Goal: Task Accomplishment & Management: Use online tool/utility

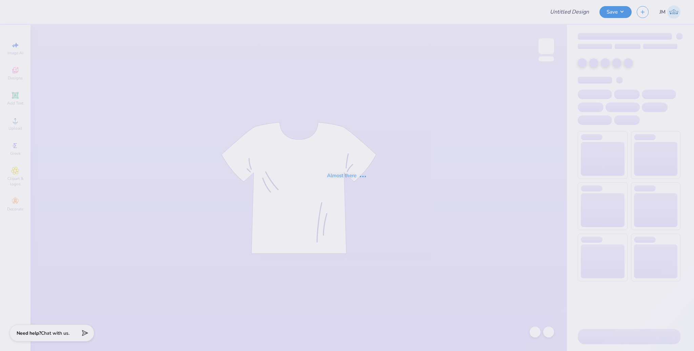
type input "Shirts for CH"
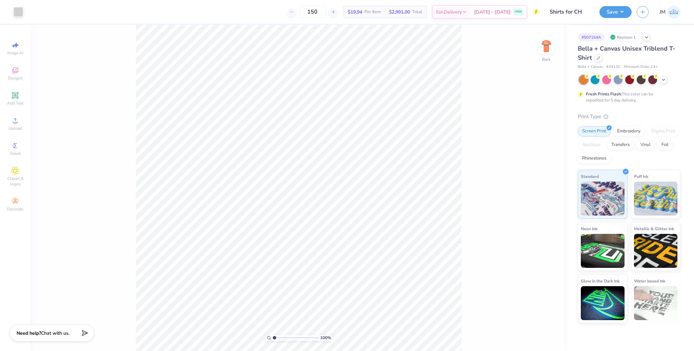
click at [550, 49] on img at bounding box center [547, 46] width 14 height 14
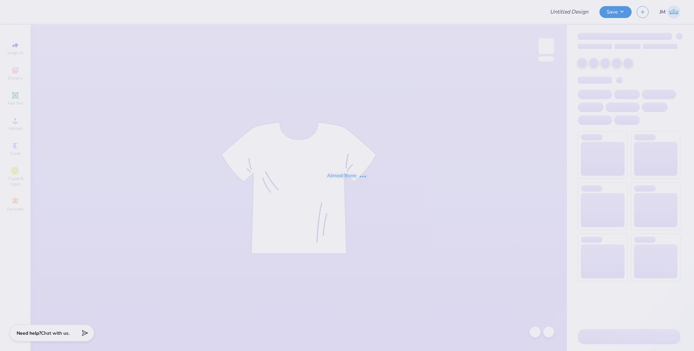
type input "Shirts for CH"
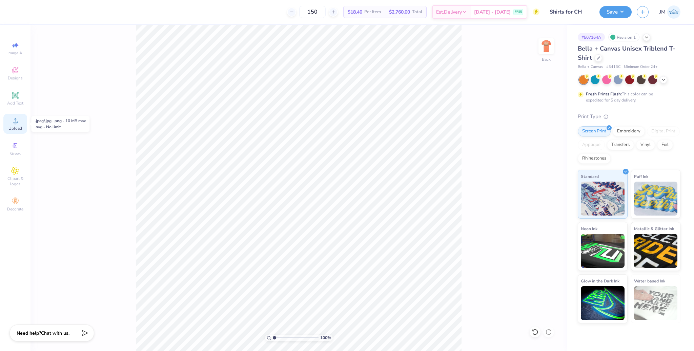
click at [17, 123] on circle at bounding box center [15, 123] width 4 height 4
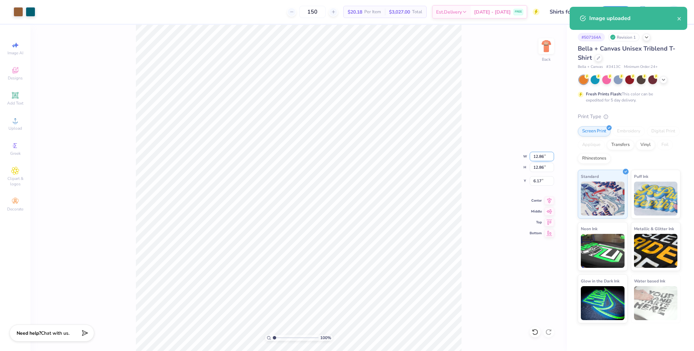
click at [539, 159] on input "12.86" at bounding box center [542, 156] width 24 height 9
type input "3.50"
type input "10.85"
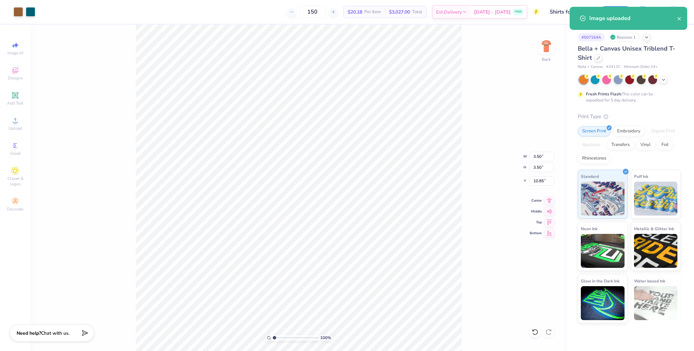
click at [467, 216] on div "100 % Back W 3.50 3.50 " H 3.50 3.50 " Y 10.85 10.85 " Center Middle Top Bottom" at bounding box center [299, 188] width 537 height 326
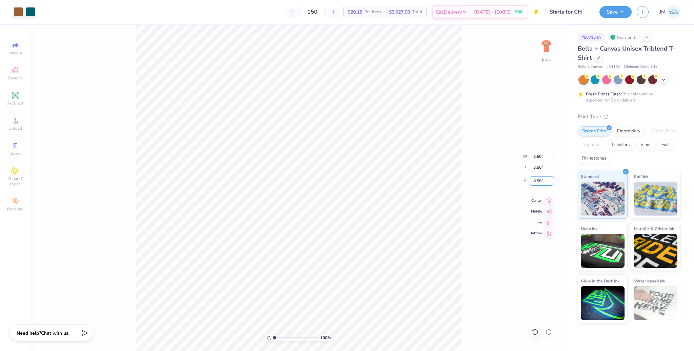
click at [541, 181] on input "8.56" at bounding box center [542, 180] width 24 height 9
click at [541, 181] on input "8.563" at bounding box center [542, 180] width 24 height 9
type input "3.00"
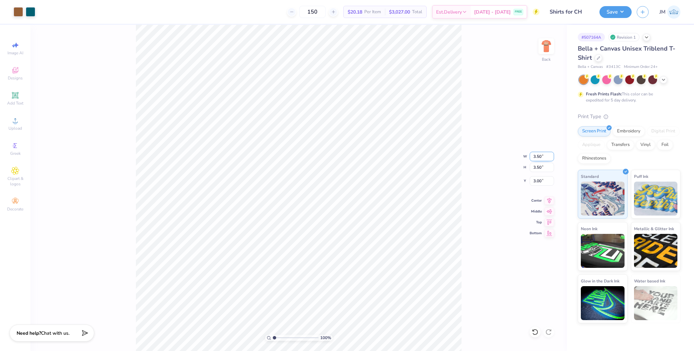
click at [536, 154] on input "3.50" at bounding box center [542, 156] width 24 height 9
type input "3.00"
type input "3.25"
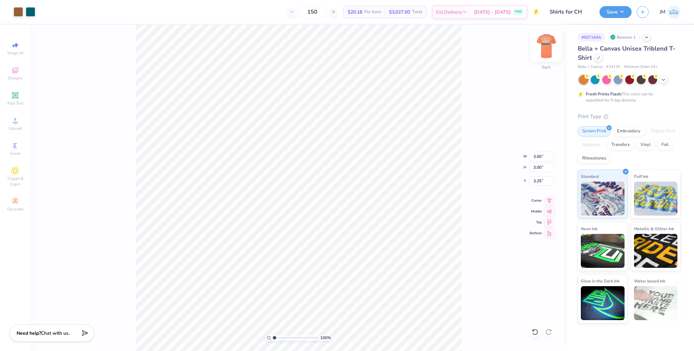
click at [543, 47] on img at bounding box center [546, 46] width 27 height 27
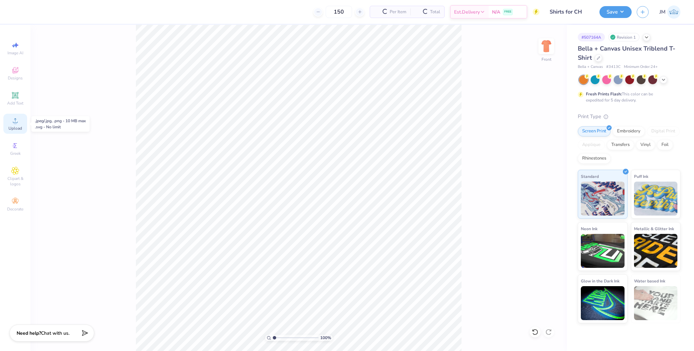
click at [9, 123] on div "Upload" at bounding box center [15, 124] width 24 height 20
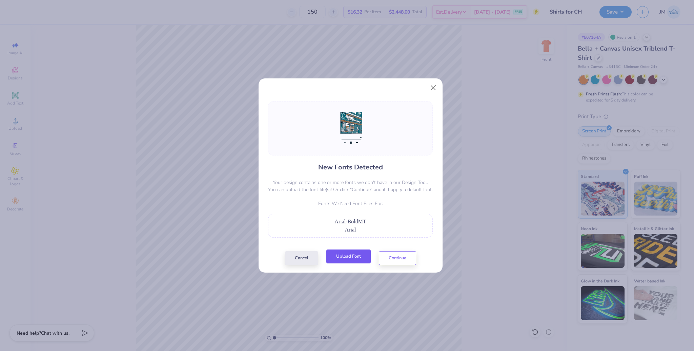
click at [357, 255] on button "Upload Font" at bounding box center [348, 256] width 44 height 14
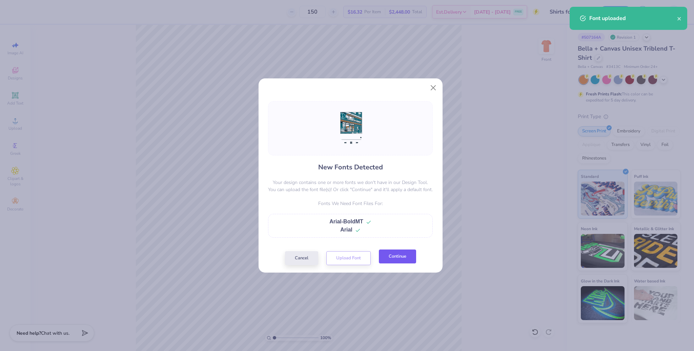
click at [396, 258] on button "Continue" at bounding box center [397, 256] width 37 height 14
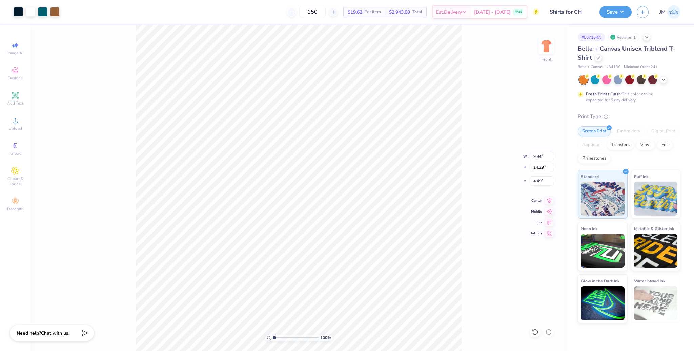
type input "9.84"
type input "14.29"
type input "4.53"
drag, startPoint x: 276, startPoint y: 337, endPoint x: 280, endPoint y: 337, distance: 4.4
click at [280, 337] on input "range" at bounding box center [296, 337] width 46 height 6
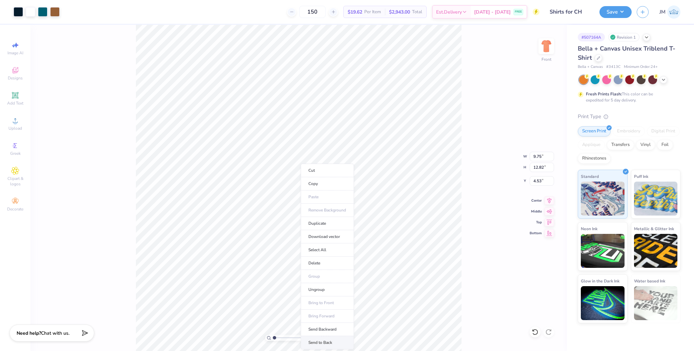
click at [326, 346] on li "Send to Back" at bounding box center [327, 342] width 53 height 13
type input "1"
drag, startPoint x: 275, startPoint y: 337, endPoint x: 258, endPoint y: 335, distance: 16.7
click at [273, 335] on input "range" at bounding box center [296, 337] width 46 height 6
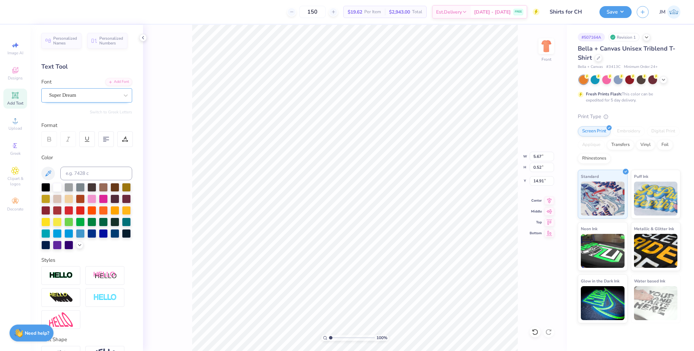
click at [77, 96] on div "Super Dream" at bounding box center [83, 95] width 71 height 11
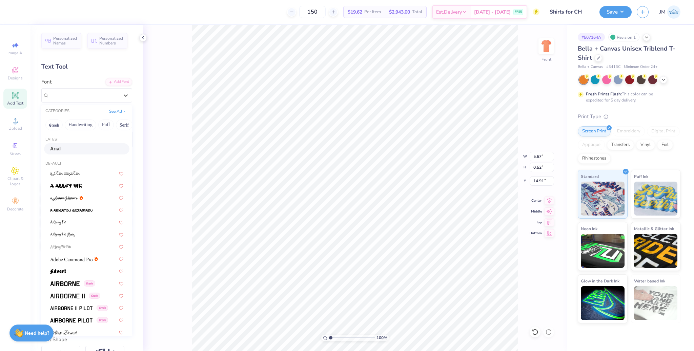
click at [68, 148] on div "Arial" at bounding box center [86, 148] width 73 height 7
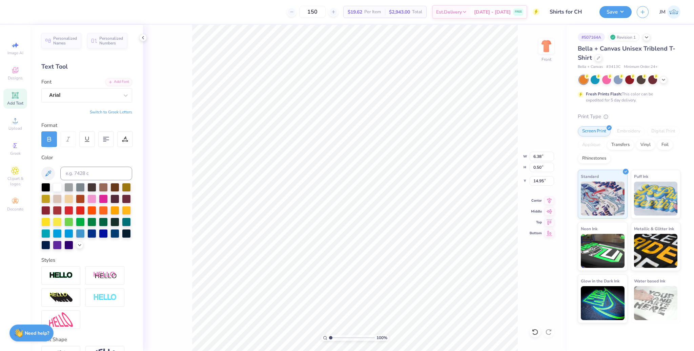
type input "6.38"
type input "0.50"
type input "14.95"
type input "6.38"
type input "0.50"
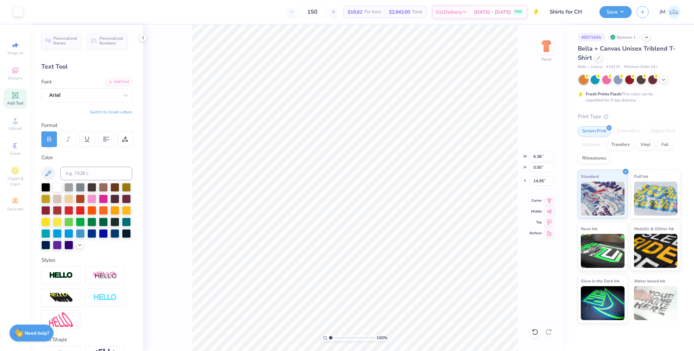
type input "14.95"
drag, startPoint x: 329, startPoint y: 338, endPoint x: 338, endPoint y: 336, distance: 9.6
type input "2.71"
click at [338, 336] on input "range" at bounding box center [352, 337] width 46 height 6
type input "14.93"
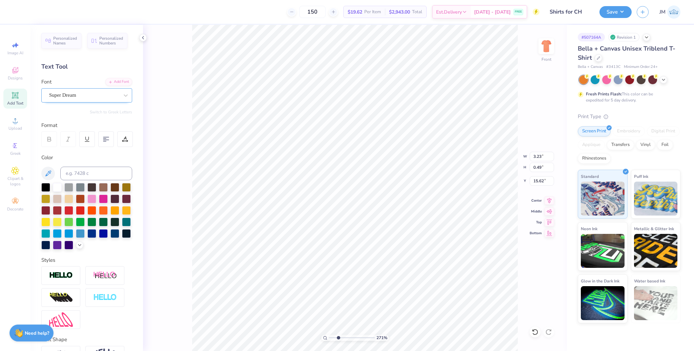
click at [76, 93] on div "Super Dream" at bounding box center [83, 95] width 71 height 11
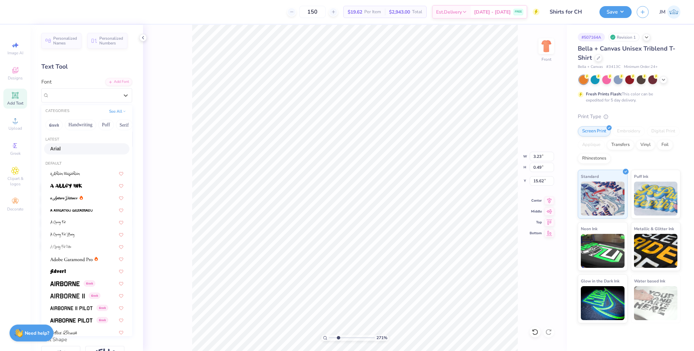
click at [79, 147] on div "Arial" at bounding box center [86, 148] width 73 height 7
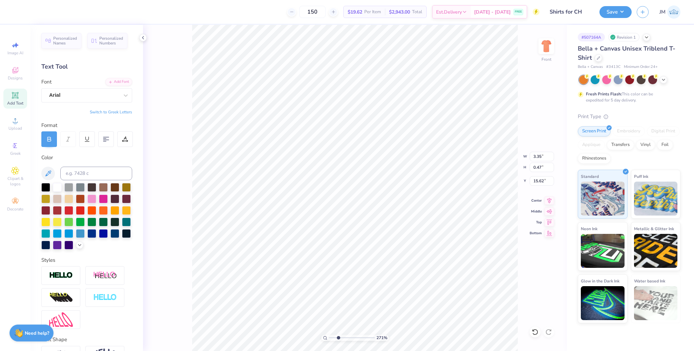
type input "3.35"
type input "0.47"
type input "15.61"
type input "6.38"
type input "1.15"
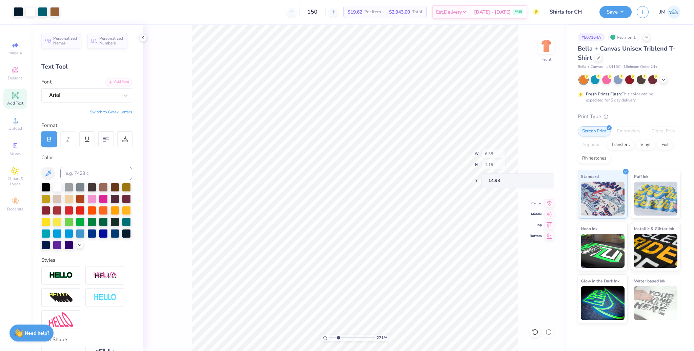
type input "14.90"
drag, startPoint x: 324, startPoint y: 336, endPoint x: 307, endPoint y: 333, distance: 17.4
type input "1"
click at [329, 334] on input "range" at bounding box center [352, 337] width 46 height 6
click at [368, 260] on li "Group" at bounding box center [372, 258] width 53 height 13
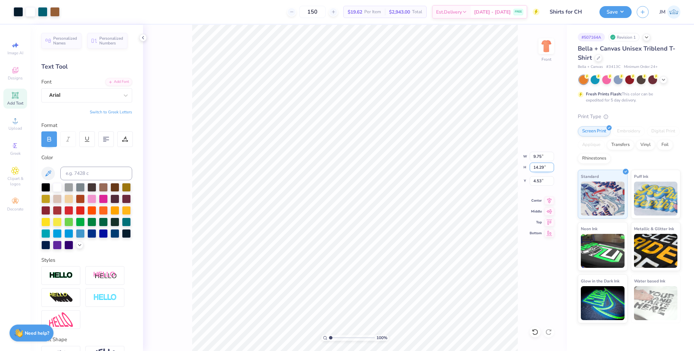
click at [538, 170] on input "14.29" at bounding box center [542, 166] width 24 height 9
type input "15"
type input "10.23"
type input "15.00"
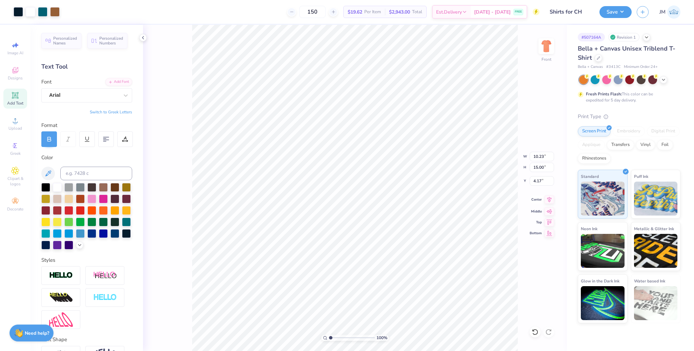
click at [549, 202] on icon at bounding box center [549, 199] width 9 height 8
click at [536, 180] on input "4.17" at bounding box center [542, 180] width 24 height 9
type input "3.00"
click at [550, 47] on img at bounding box center [546, 46] width 27 height 27
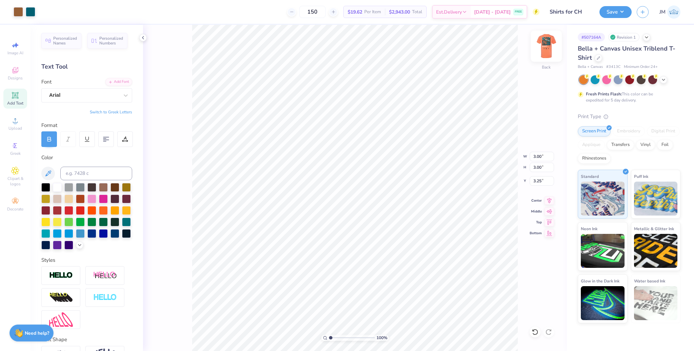
click at [549, 45] on img at bounding box center [546, 46] width 27 height 27
click at [619, 8] on button "Save" at bounding box center [616, 11] width 32 height 12
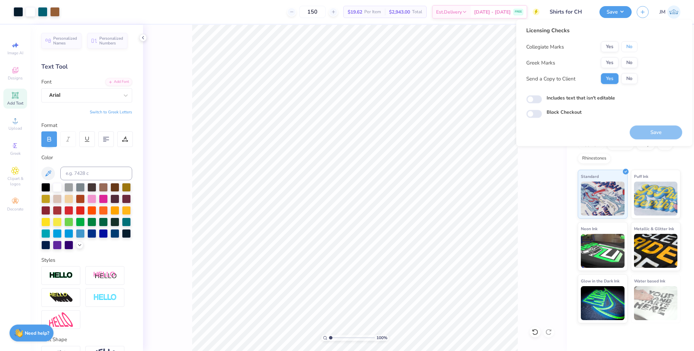
click at [631, 44] on button "No" at bounding box center [629, 46] width 16 height 11
click at [635, 61] on button "No" at bounding box center [629, 62] width 16 height 11
click at [663, 131] on button "Save" at bounding box center [656, 132] width 53 height 14
drag, startPoint x: 330, startPoint y: 337, endPoint x: 321, endPoint y: 333, distance: 9.9
click at [329, 335] on input "range" at bounding box center [352, 337] width 46 height 6
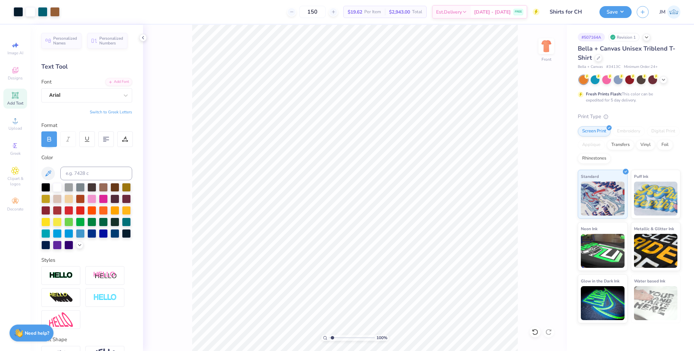
type input "1"
click at [329, 334] on input "range" at bounding box center [352, 337] width 46 height 6
